Goal: Transaction & Acquisition: Purchase product/service

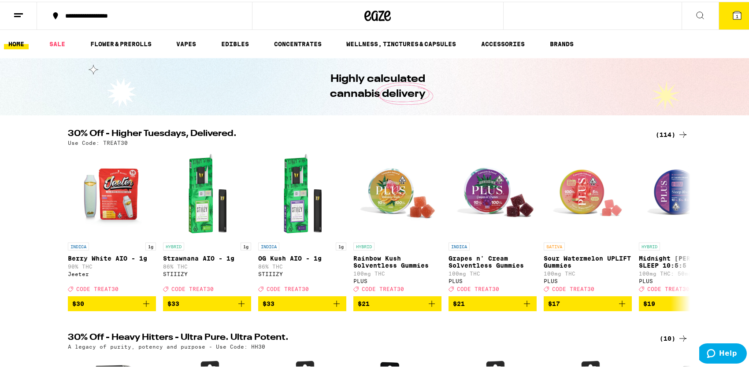
click at [672, 136] on div "(114)" at bounding box center [671, 133] width 33 height 11
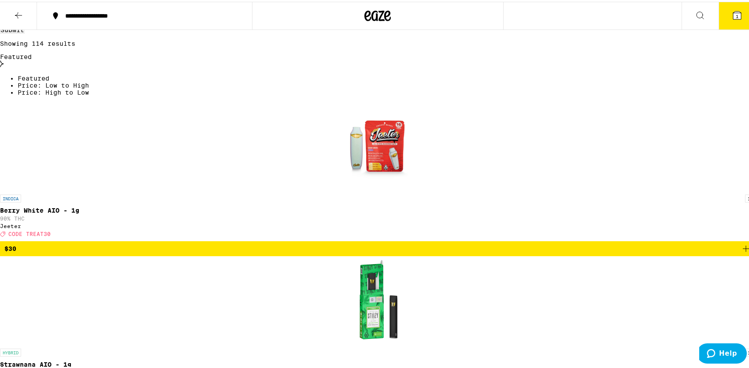
scroll to position [88, 0]
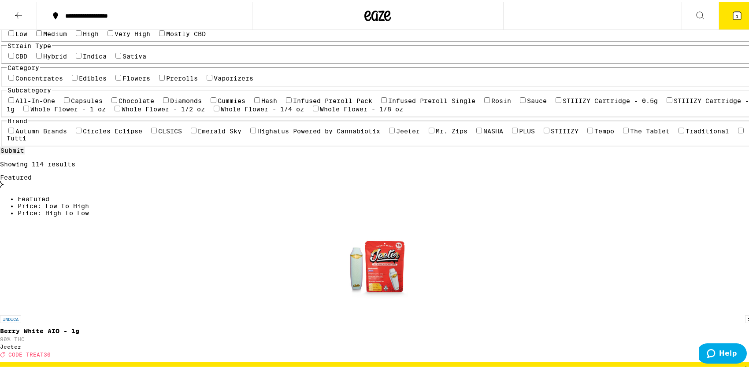
click at [736, 20] on button "1" at bounding box center [736, 13] width 37 height 27
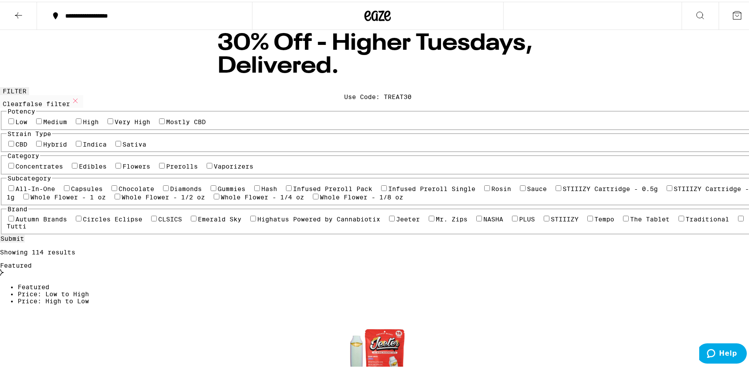
click at [17, 13] on icon at bounding box center [18, 13] width 11 height 11
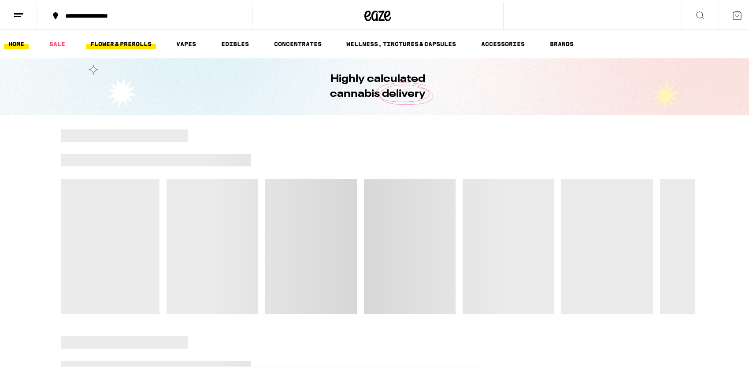
click at [128, 37] on link "FLOWER & PREROLLS" at bounding box center [121, 42] width 70 height 11
click at [126, 44] on link "FLOWER & PREROLLS" at bounding box center [121, 42] width 70 height 11
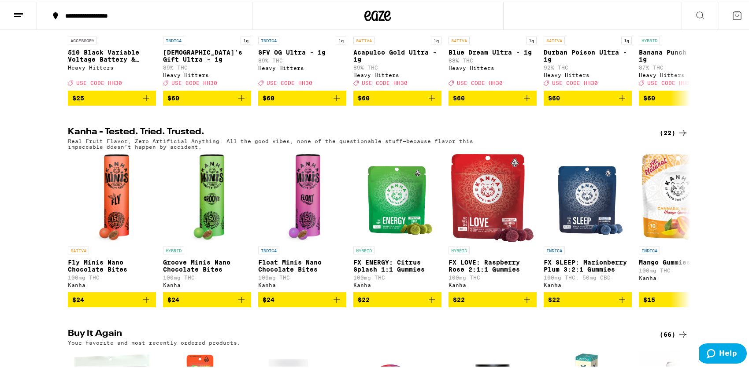
scroll to position [573, 0]
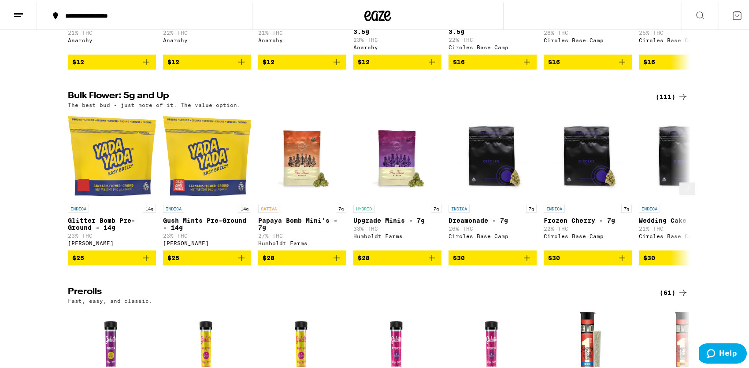
scroll to position [220, 0]
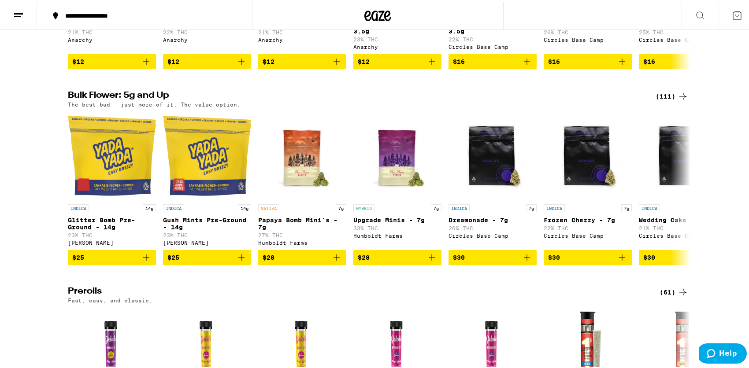
click at [661, 100] on div "(111)" at bounding box center [671, 94] width 33 height 11
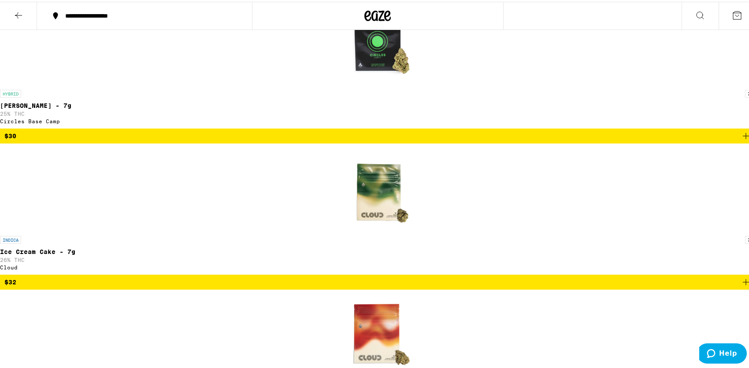
scroll to position [1806, 0]
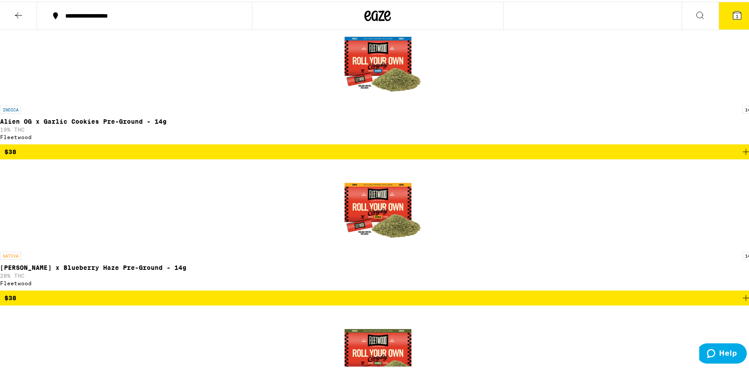
scroll to position [2907, 0]
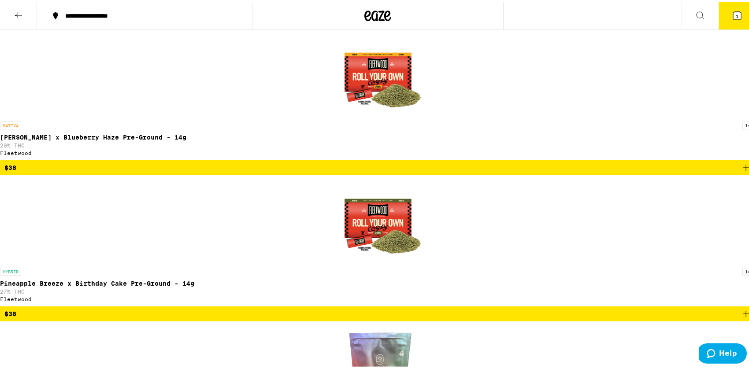
drag, startPoint x: 562, startPoint y: 277, endPoint x: 707, endPoint y: 118, distance: 215.7
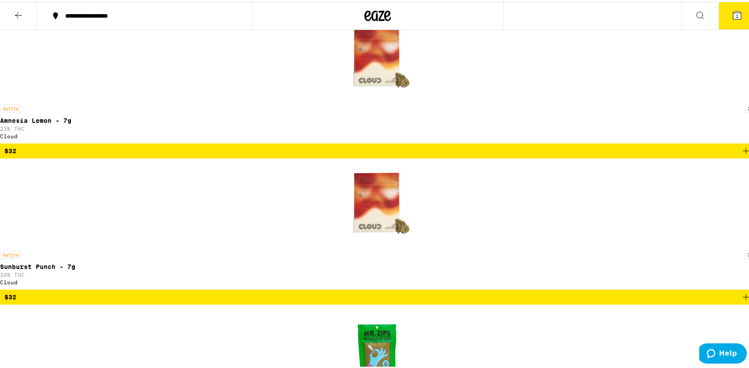
scroll to position [1894, 0]
